Goal: Transaction & Acquisition: Purchase product/service

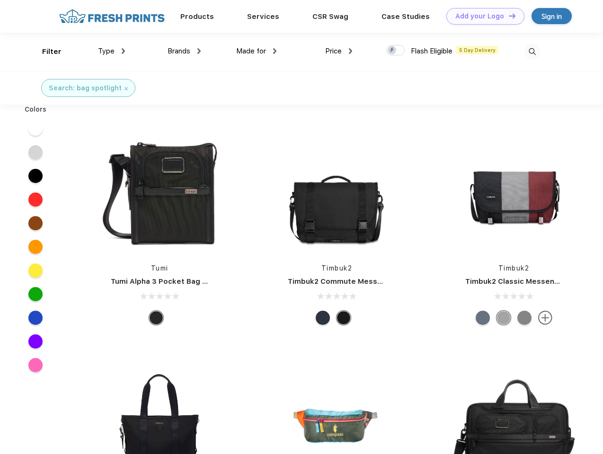
click at [482, 16] on link "Add your Logo Design Tool" at bounding box center [485, 16] width 78 height 17
click at [0, 0] on div "Design Tool" at bounding box center [0, 0] width 0 height 0
click at [508, 16] on link "Add your Logo Design Tool" at bounding box center [485, 16] width 78 height 17
click at [45, 52] on div "Filter" at bounding box center [51, 51] width 19 height 11
click at [112, 51] on span "Type" at bounding box center [106, 51] width 17 height 9
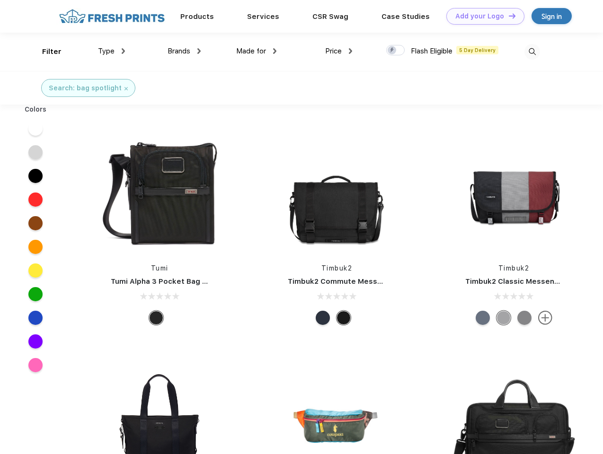
click at [184, 51] on span "Brands" at bounding box center [179, 51] width 23 height 9
click at [256, 51] on span "Made for" at bounding box center [251, 51] width 30 height 9
click at [339, 51] on span "Price" at bounding box center [333, 51] width 17 height 9
click at [396, 51] on div at bounding box center [395, 50] width 18 height 10
click at [392, 51] on input "checkbox" at bounding box center [389, 47] width 6 height 6
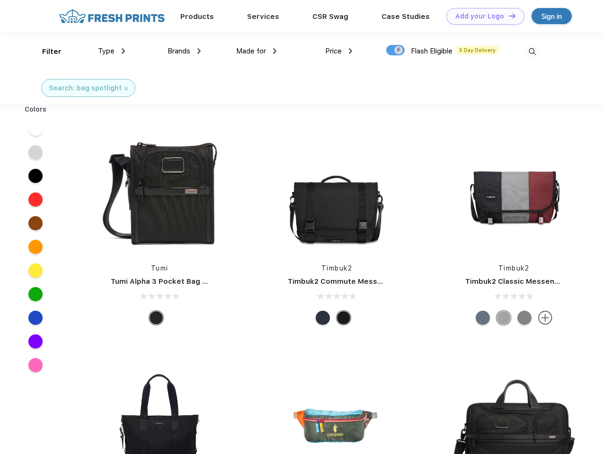
click at [532, 52] on img at bounding box center [532, 52] width 16 height 16
